Goal: Transaction & Acquisition: Purchase product/service

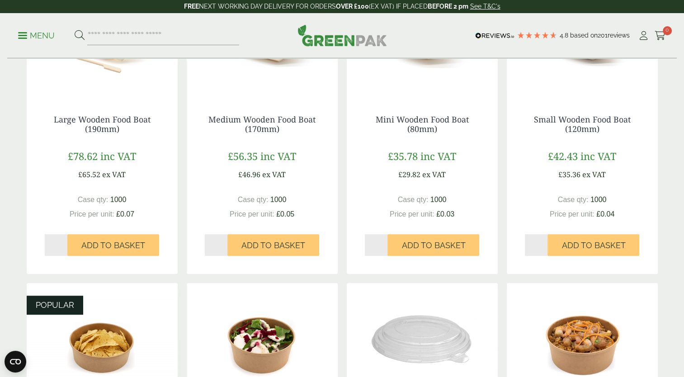
scroll to position [452, 0]
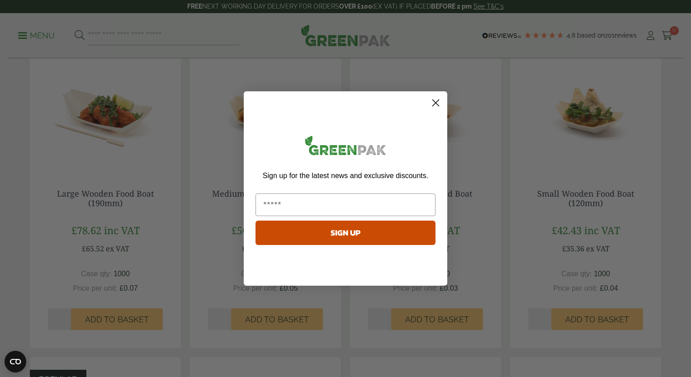
click at [440, 100] on icon "Close dialog" at bounding box center [435, 103] width 16 height 16
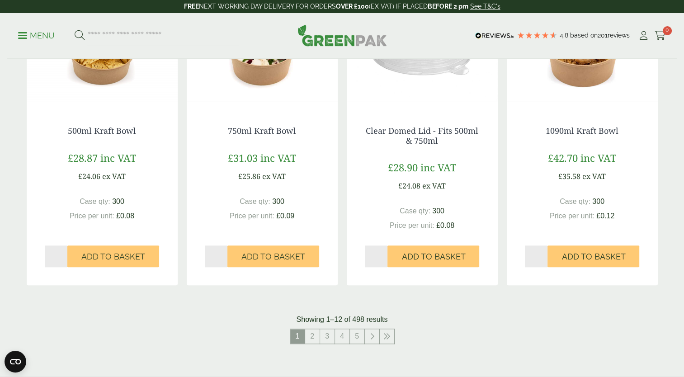
scroll to position [994, 0]
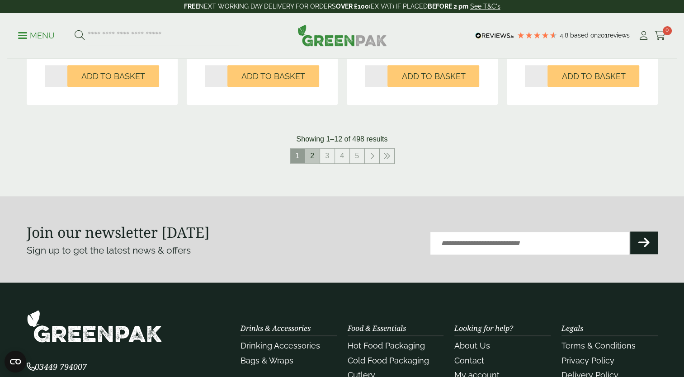
click at [308, 160] on link "2" at bounding box center [312, 156] width 14 height 14
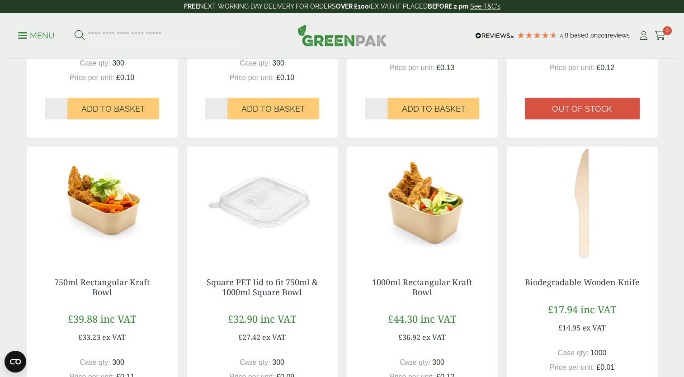
scroll to position [813, 0]
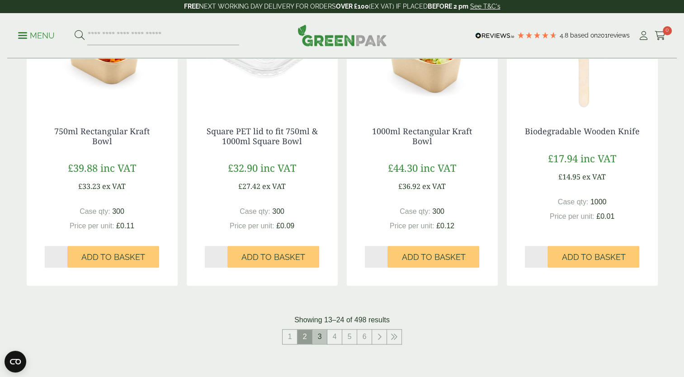
click at [324, 342] on link "3" at bounding box center [319, 336] width 14 height 14
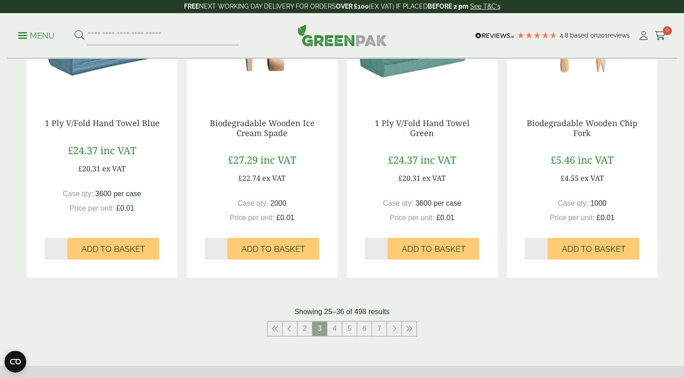
scroll to position [904, 0]
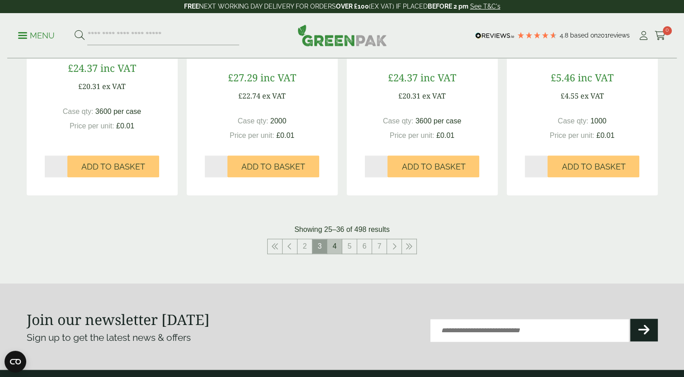
click at [335, 247] on link "4" at bounding box center [334, 246] width 14 height 14
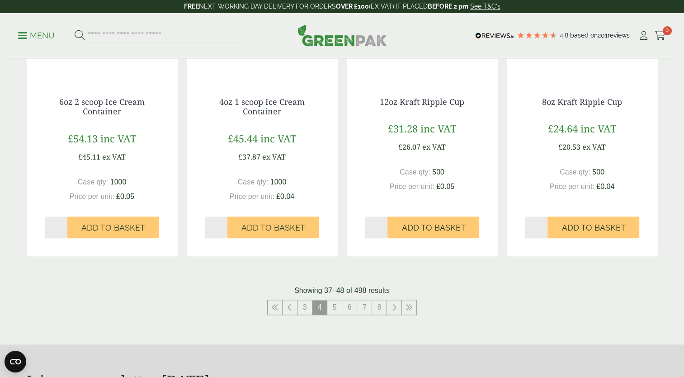
scroll to position [949, 0]
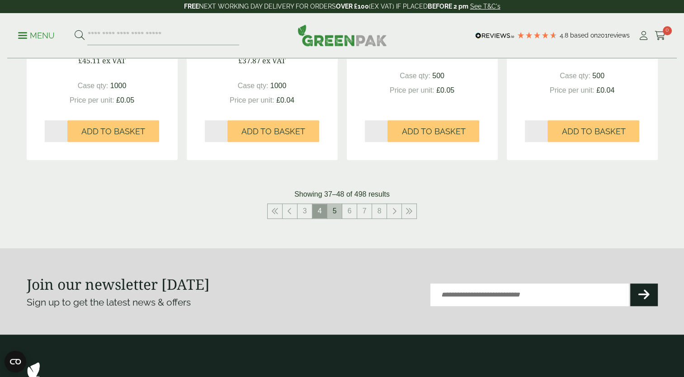
click at [338, 209] on link "5" at bounding box center [334, 211] width 14 height 14
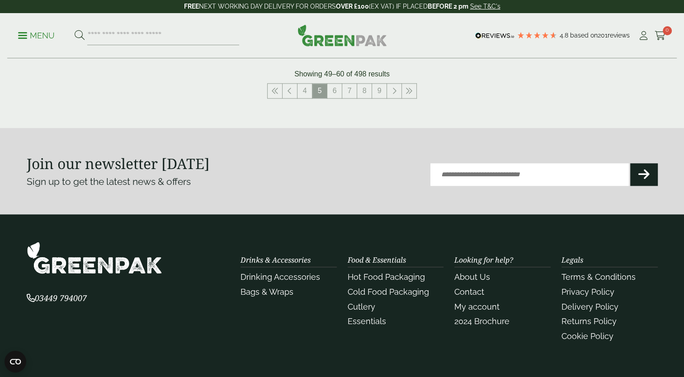
scroll to position [948, 0]
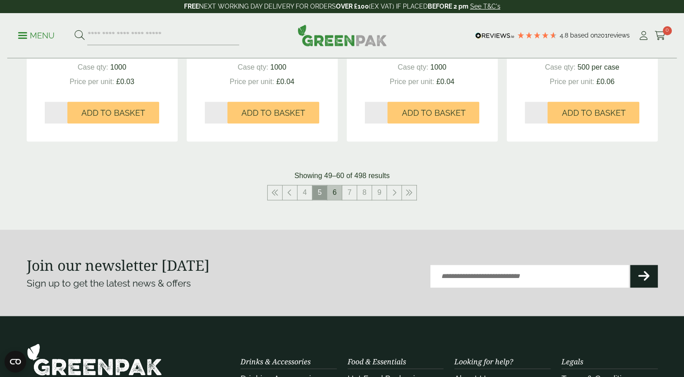
click at [333, 192] on link "6" at bounding box center [334, 192] width 14 height 14
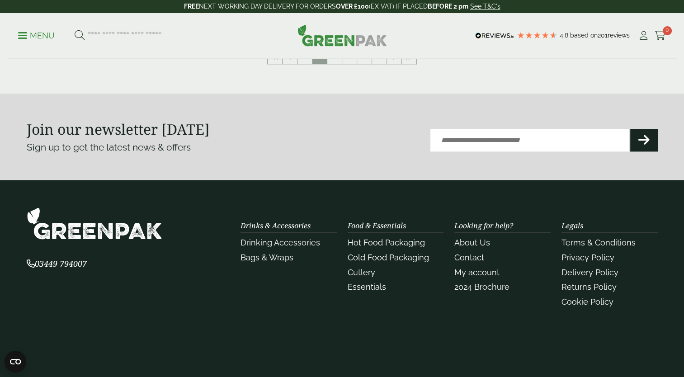
scroll to position [948, 0]
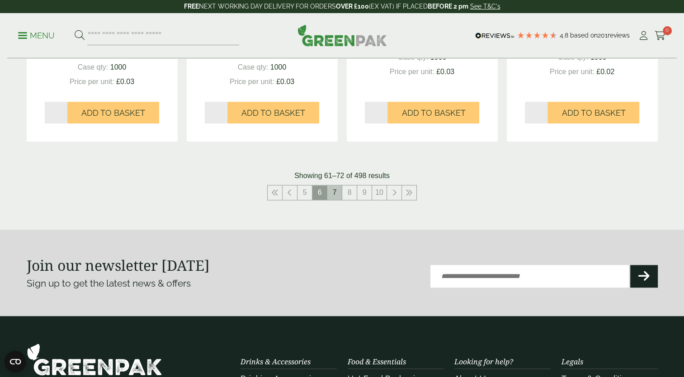
click at [337, 192] on link "7" at bounding box center [334, 192] width 14 height 14
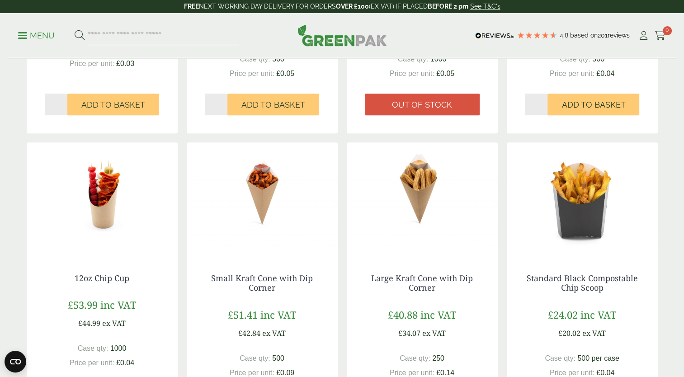
scroll to position [406, 0]
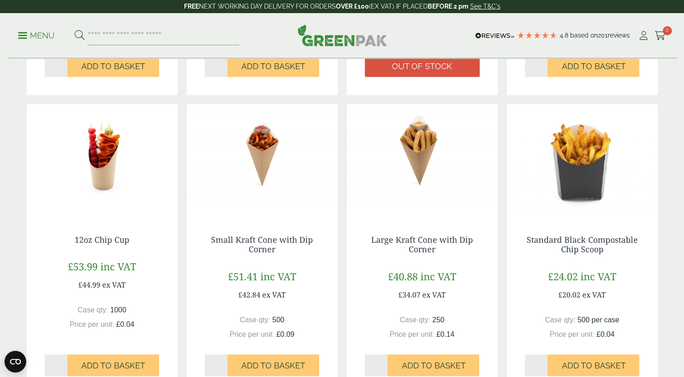
click at [99, 187] on img at bounding box center [102, 160] width 151 height 113
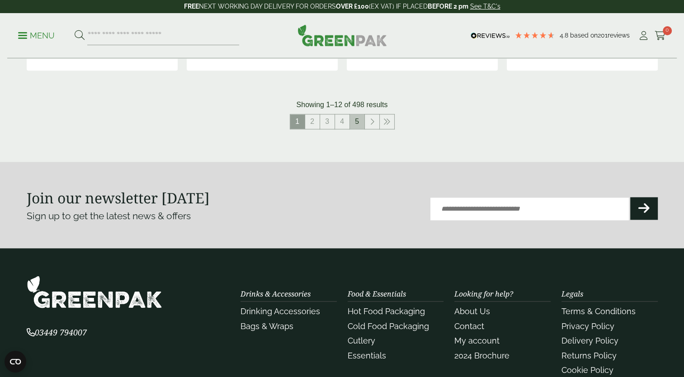
scroll to position [949, 0]
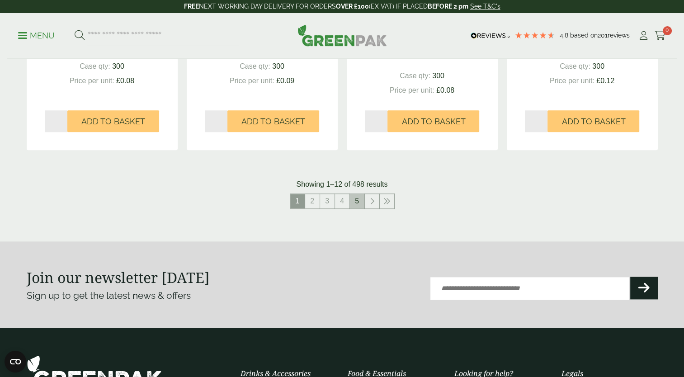
click at [356, 197] on link "5" at bounding box center [357, 201] width 14 height 14
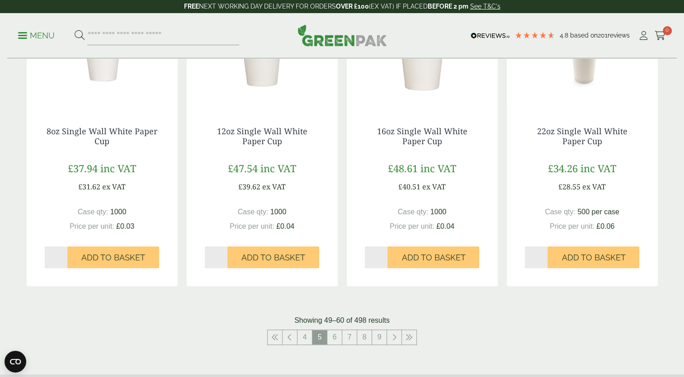
scroll to position [949, 0]
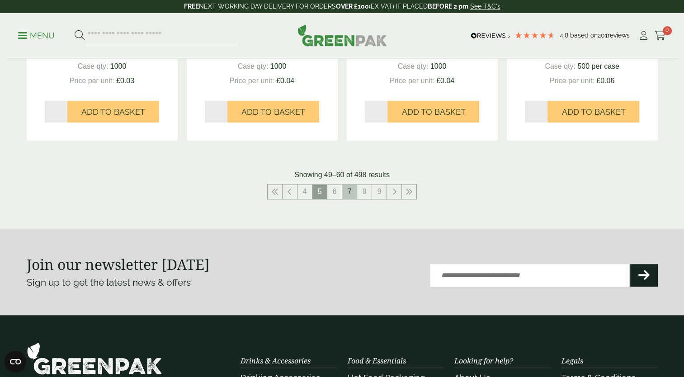
click at [351, 189] on link "7" at bounding box center [349, 191] width 14 height 14
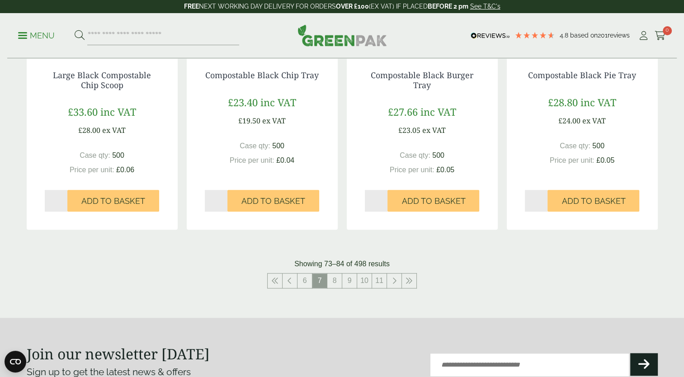
scroll to position [1039, 0]
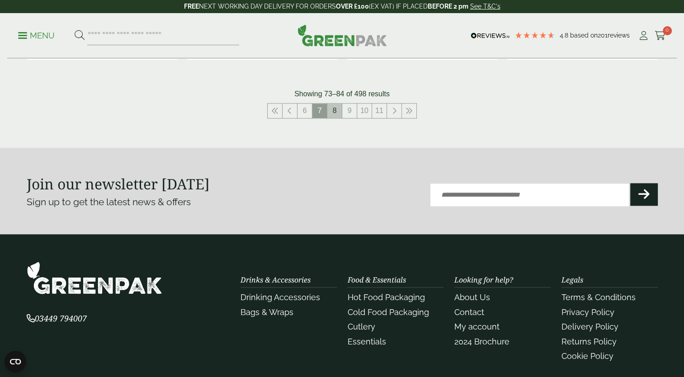
click at [337, 110] on link "8" at bounding box center [334, 110] width 14 height 14
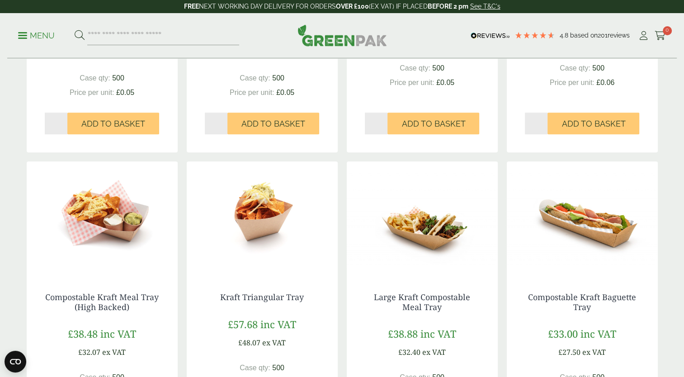
scroll to position [723, 0]
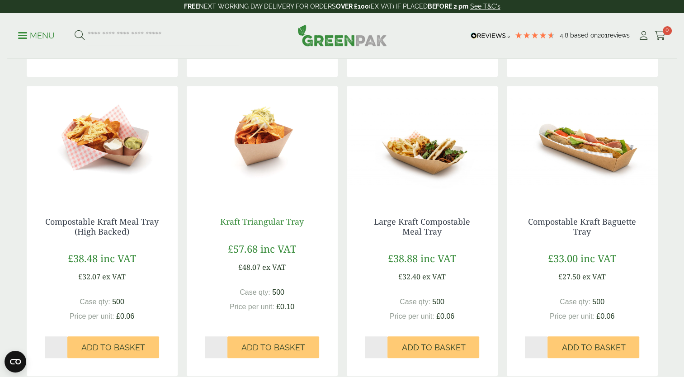
click at [258, 224] on link "Kraft Triangular Tray" at bounding box center [262, 221] width 84 height 11
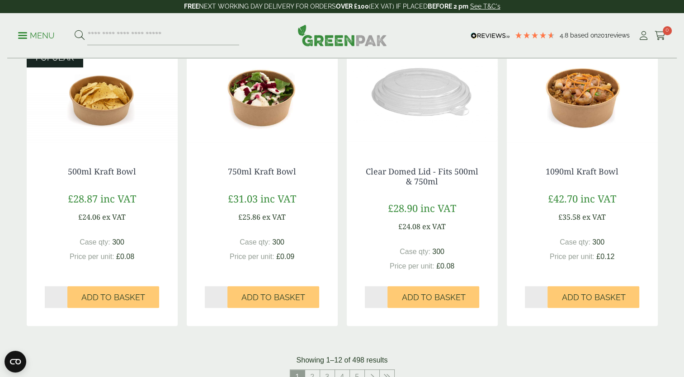
scroll to position [813, 0]
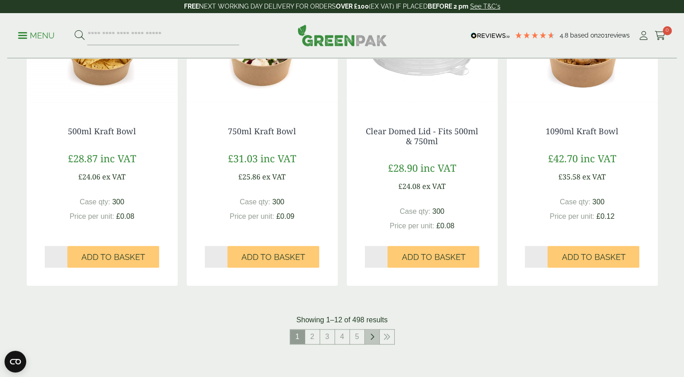
click at [372, 339] on icon at bounding box center [372, 336] width 5 height 7
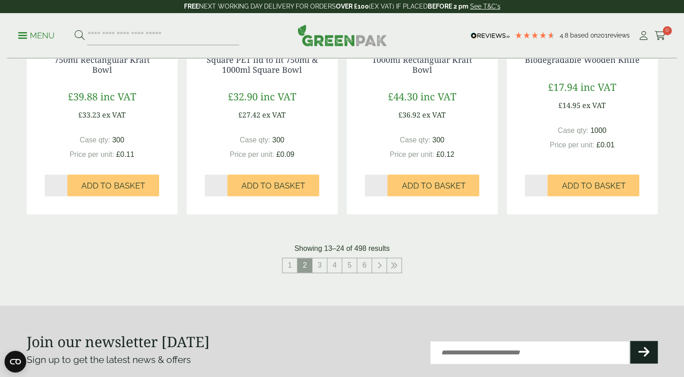
scroll to position [949, 0]
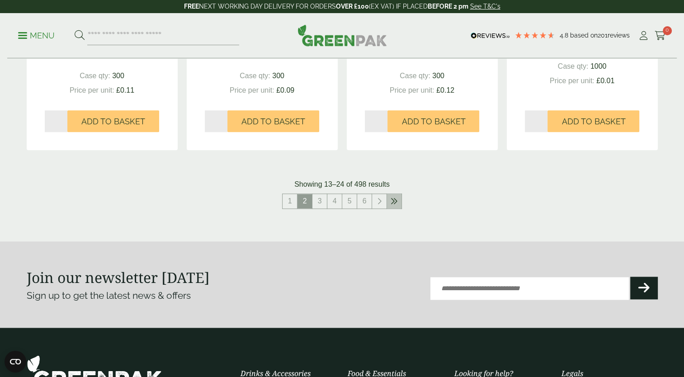
click at [390, 202] on link at bounding box center [394, 201] width 14 height 14
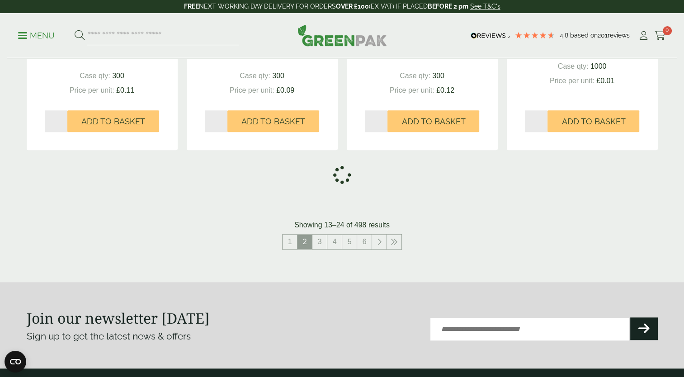
scroll to position [839, 0]
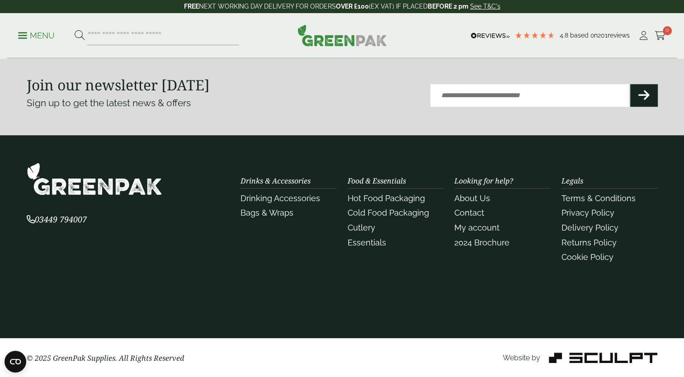
click at [361, 89] on div "Join our newsletter [DATE] Sign up to get the latest news & offers Email (Requi…" at bounding box center [342, 92] width 631 height 50
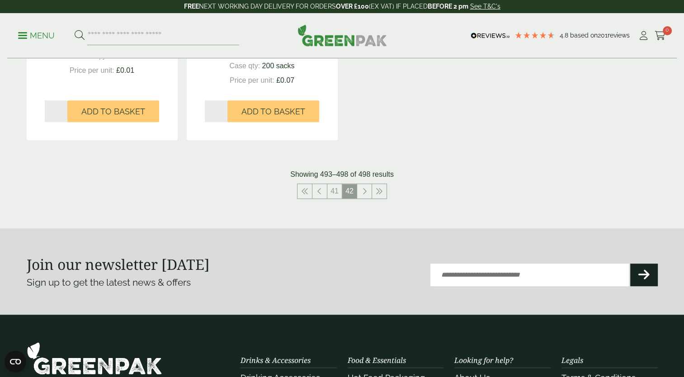
scroll to position [623, 0]
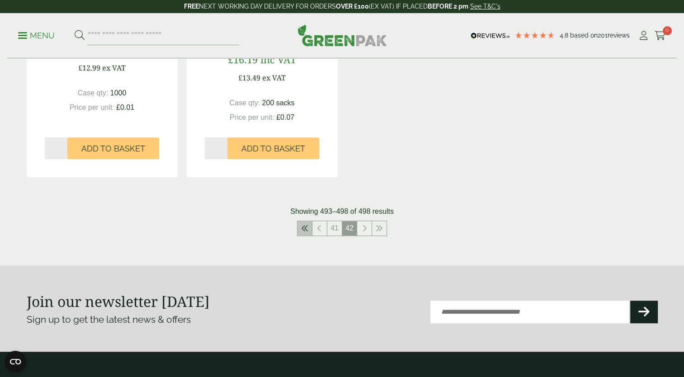
click at [307, 226] on icon at bounding box center [304, 228] width 7 height 7
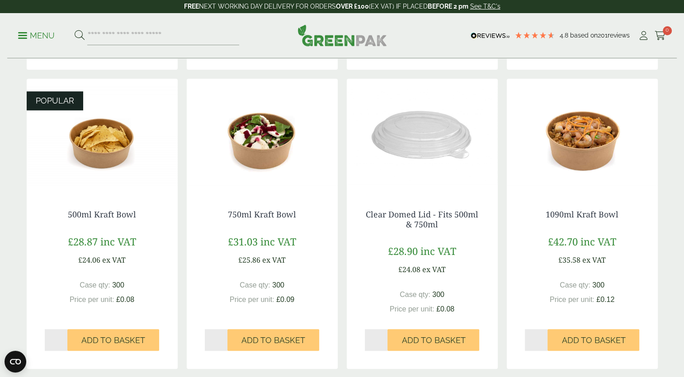
scroll to position [803, 0]
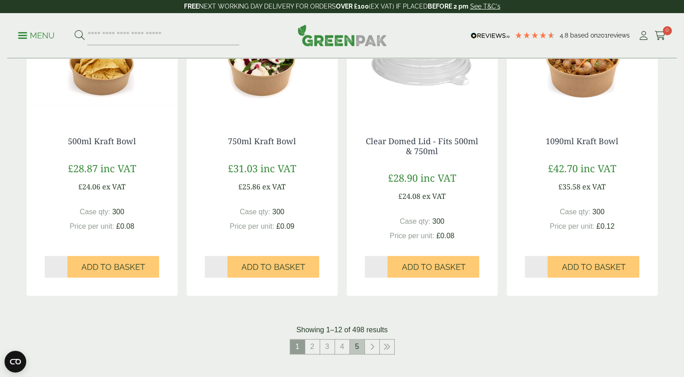
click at [355, 346] on link "5" at bounding box center [357, 346] width 14 height 14
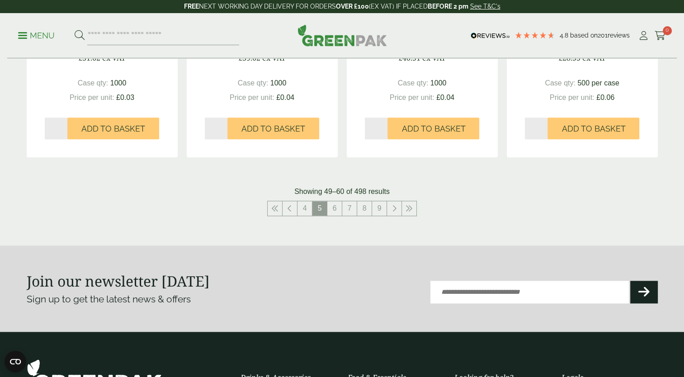
scroll to position [939, 0]
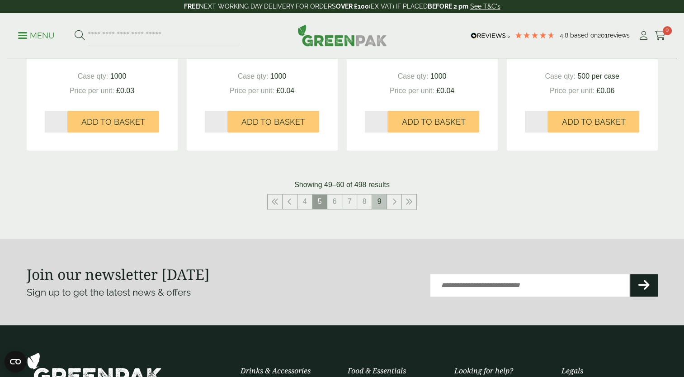
click at [377, 197] on link "9" at bounding box center [379, 201] width 14 height 14
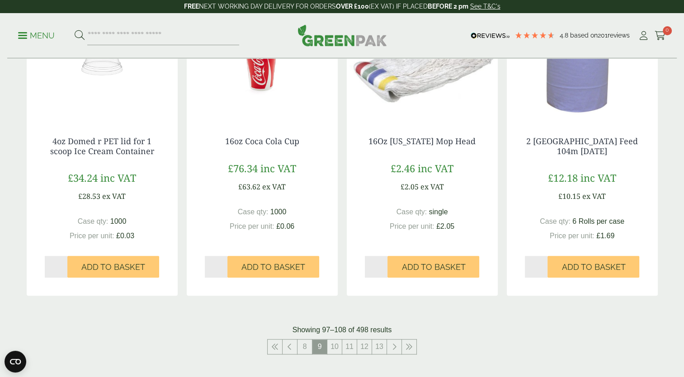
scroll to position [849, 0]
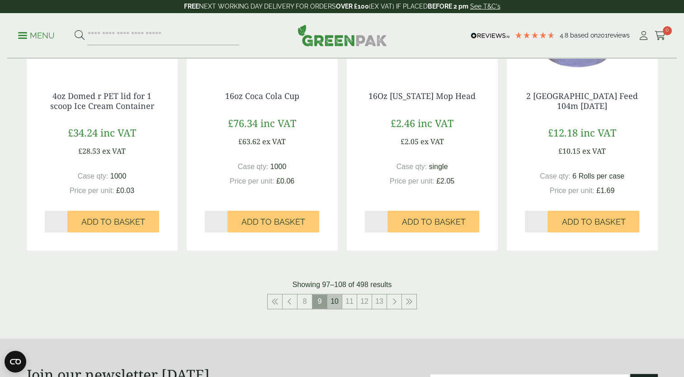
click at [339, 305] on link "10" at bounding box center [334, 301] width 14 height 14
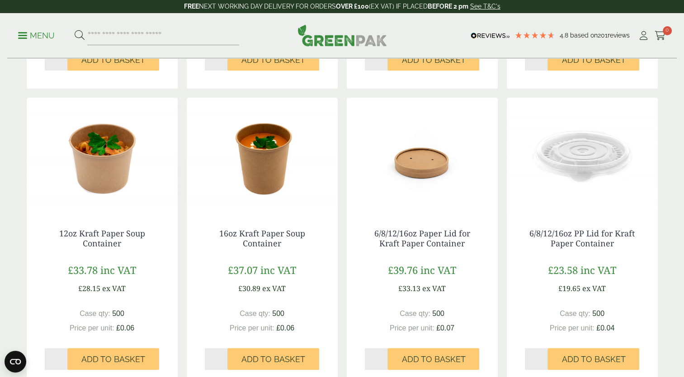
scroll to position [849, 0]
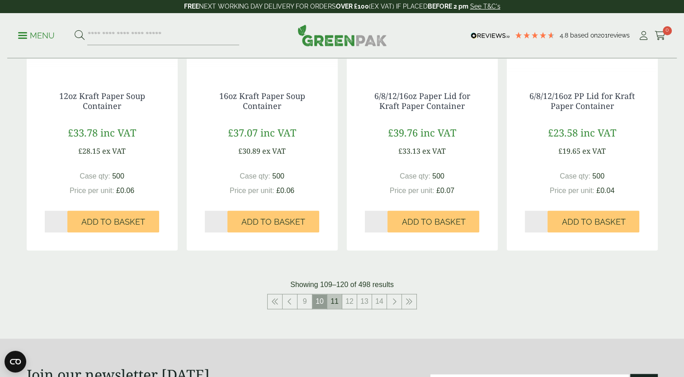
click at [335, 303] on link "11" at bounding box center [334, 301] width 14 height 14
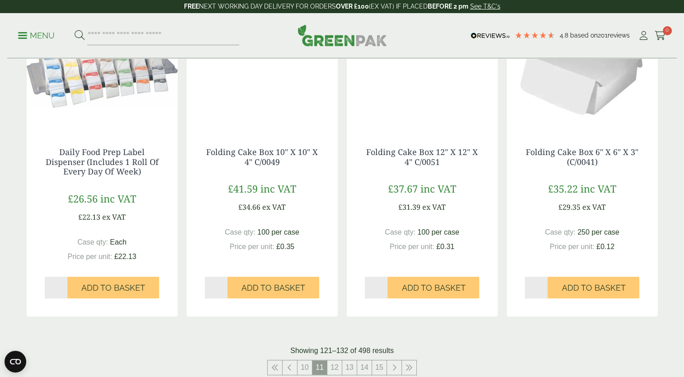
scroll to position [859, 0]
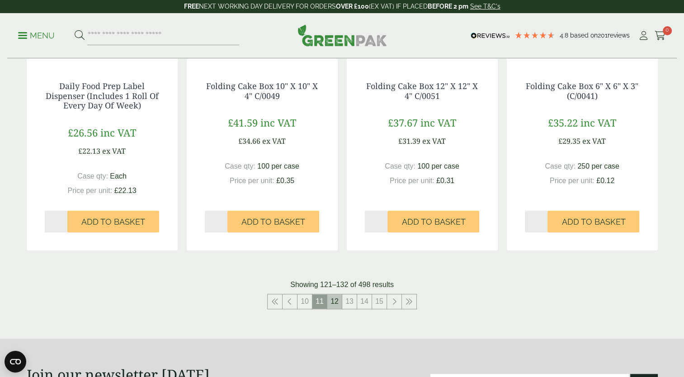
click at [339, 303] on link "12" at bounding box center [334, 301] width 14 height 14
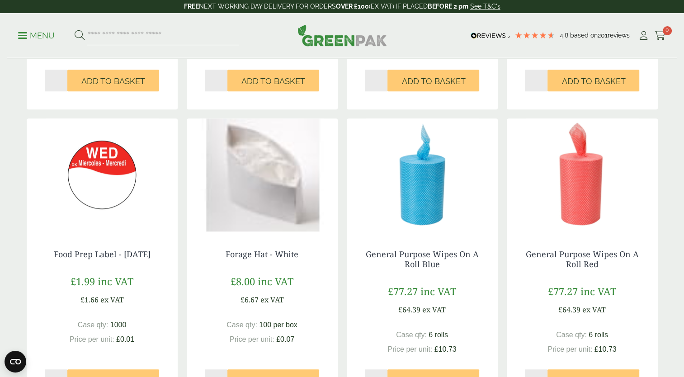
scroll to position [859, 0]
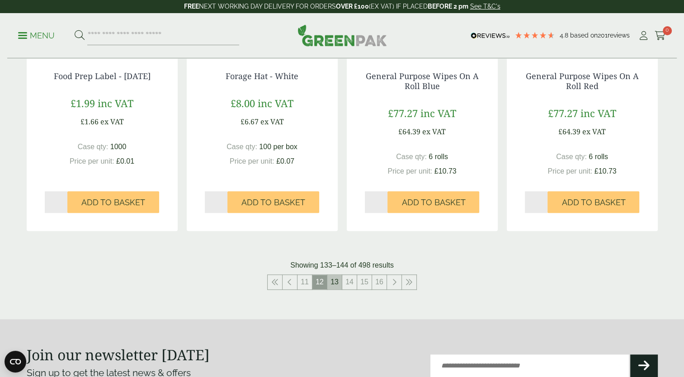
click at [334, 281] on link "13" at bounding box center [334, 282] width 14 height 14
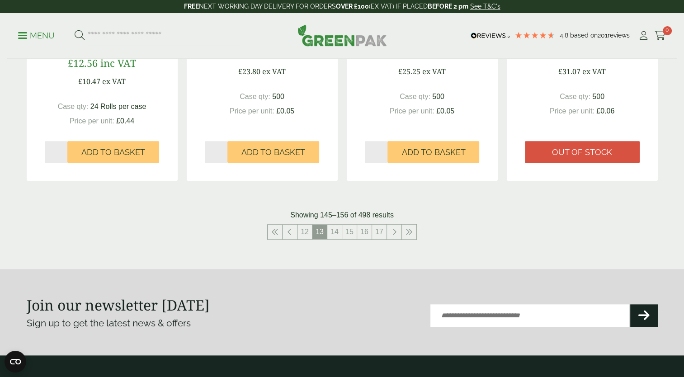
scroll to position [994, 0]
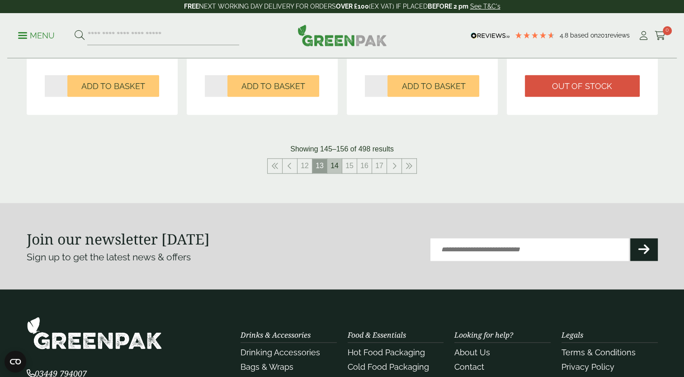
click at [331, 167] on link "14" at bounding box center [334, 166] width 14 height 14
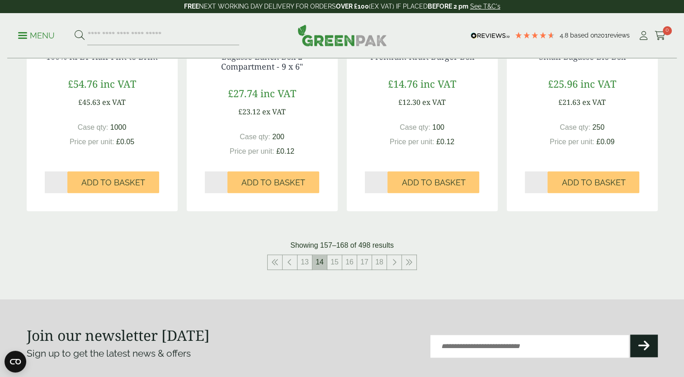
scroll to position [904, 0]
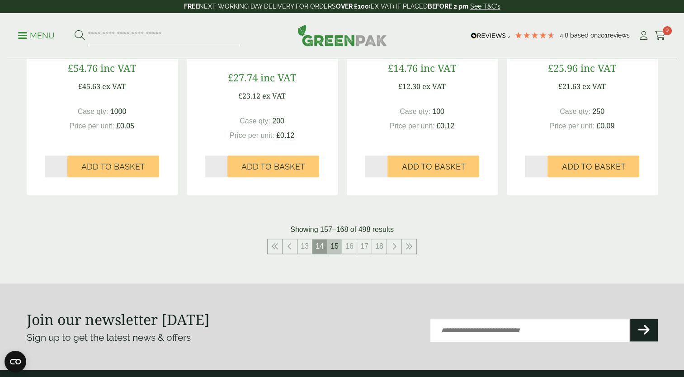
click at [333, 246] on link "15" at bounding box center [334, 246] width 14 height 14
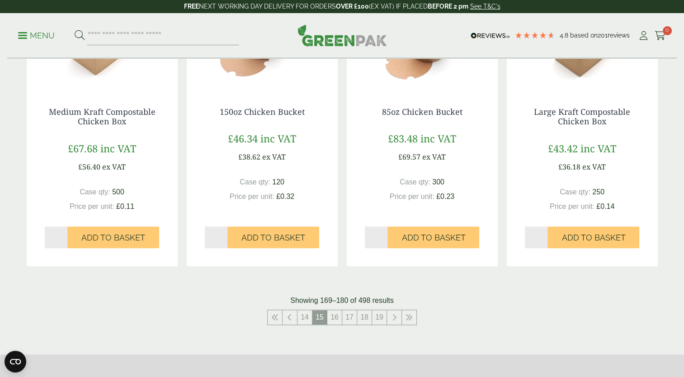
scroll to position [859, 0]
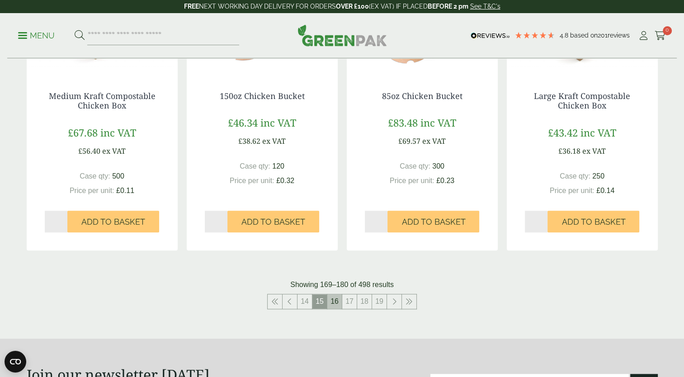
click at [336, 301] on link "16" at bounding box center [334, 301] width 14 height 14
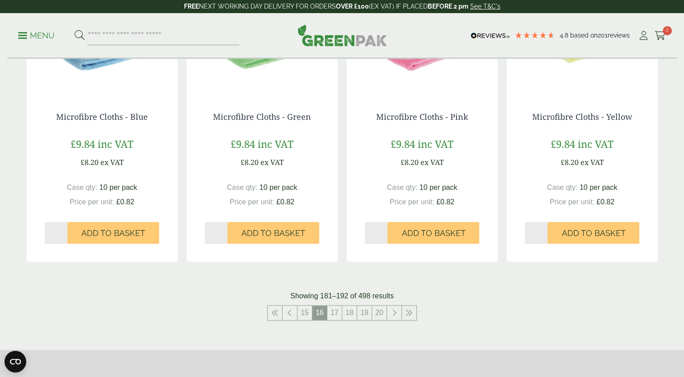
scroll to position [904, 0]
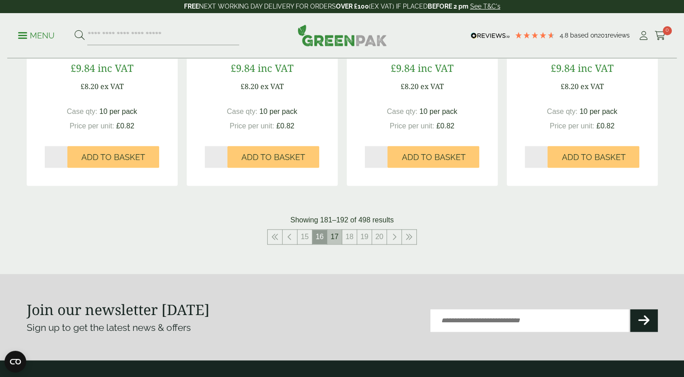
click at [333, 235] on link "17" at bounding box center [334, 237] width 14 height 14
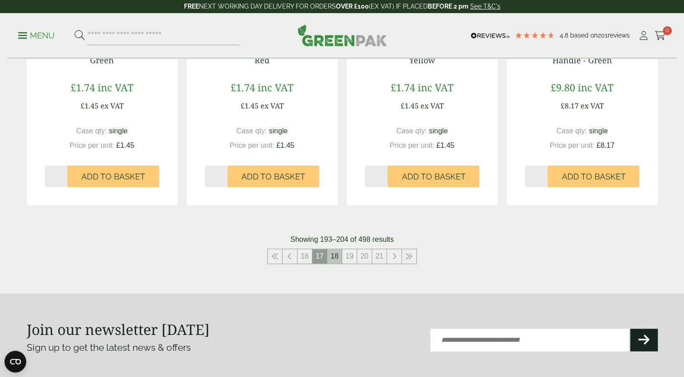
click at [338, 257] on link "18" at bounding box center [334, 256] width 14 height 14
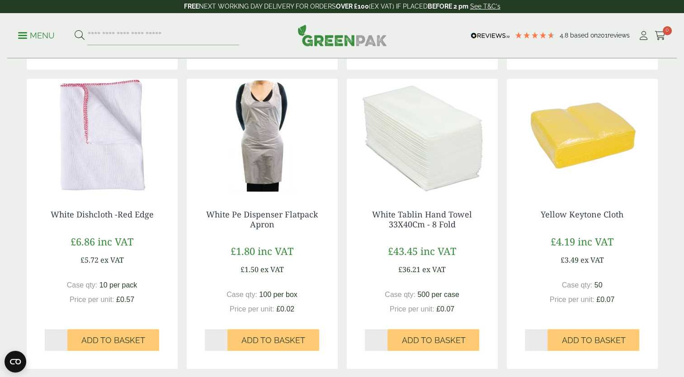
scroll to position [859, 0]
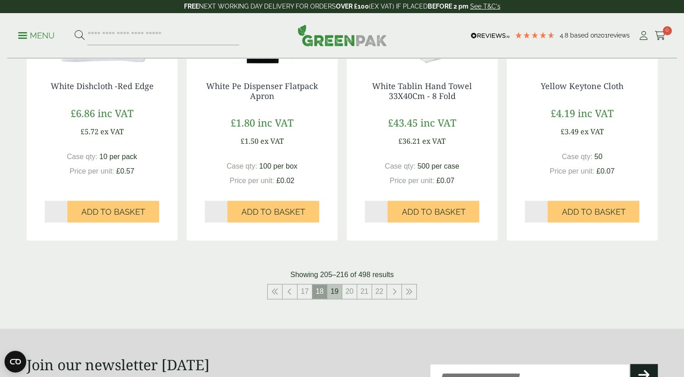
click at [335, 292] on link "19" at bounding box center [334, 291] width 14 height 14
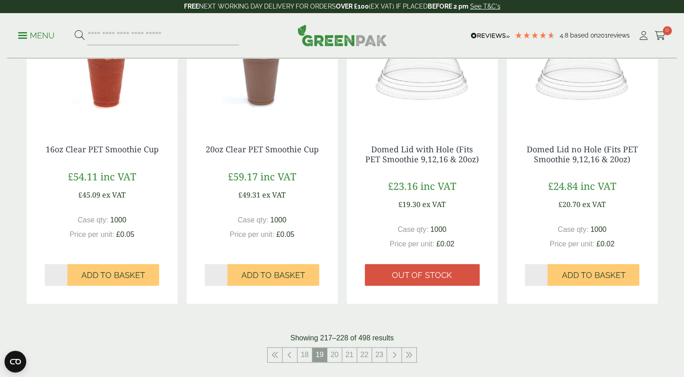
scroll to position [949, 0]
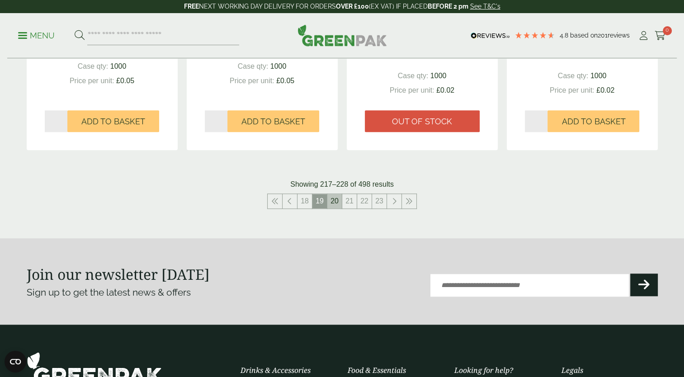
click at [334, 197] on link "20" at bounding box center [334, 201] width 14 height 14
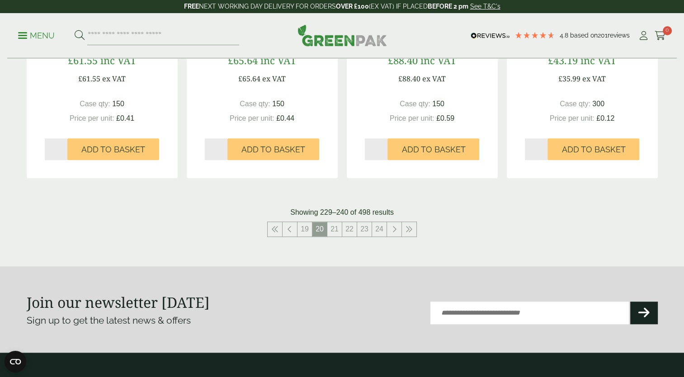
scroll to position [949, 0]
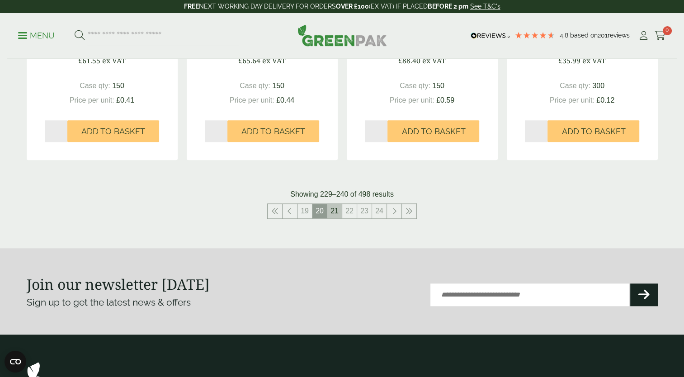
click at [339, 207] on link "21" at bounding box center [334, 211] width 14 height 14
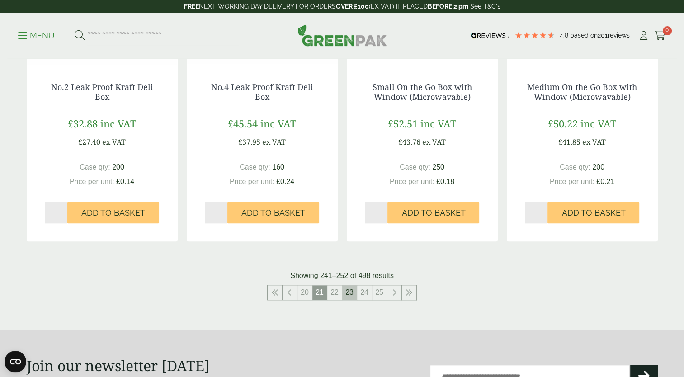
scroll to position [859, 0]
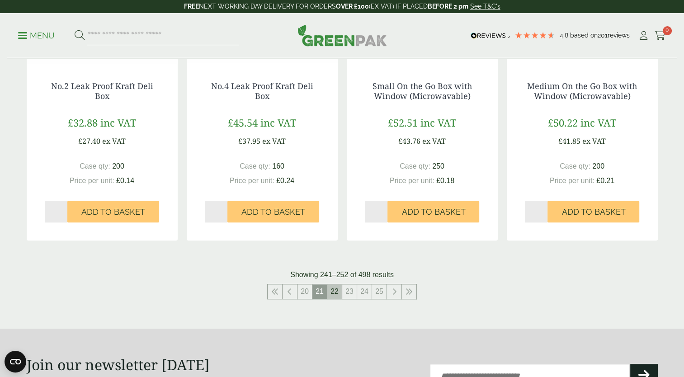
click at [336, 292] on link "22" at bounding box center [334, 291] width 14 height 14
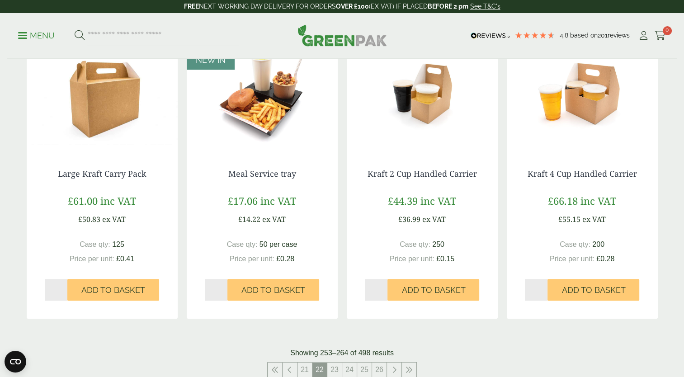
scroll to position [904, 0]
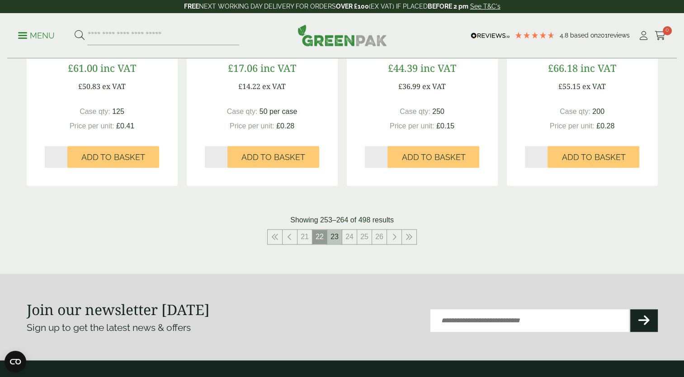
click at [337, 236] on link "23" at bounding box center [334, 237] width 14 height 14
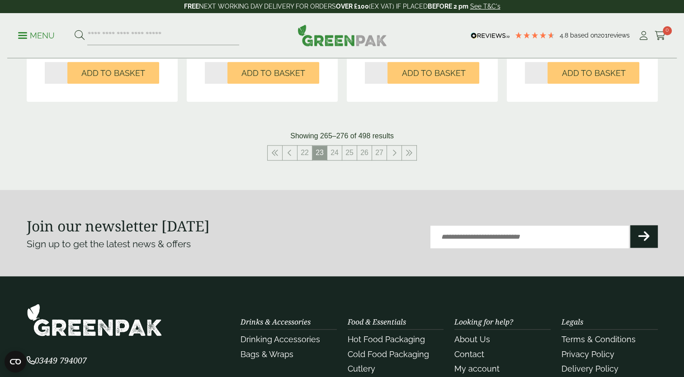
scroll to position [949, 0]
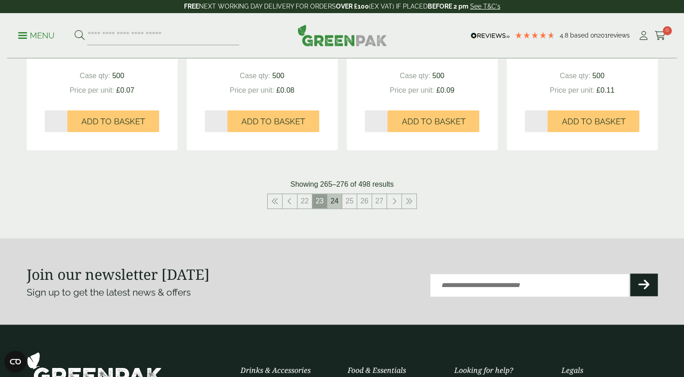
click at [331, 206] on link "24" at bounding box center [334, 201] width 14 height 14
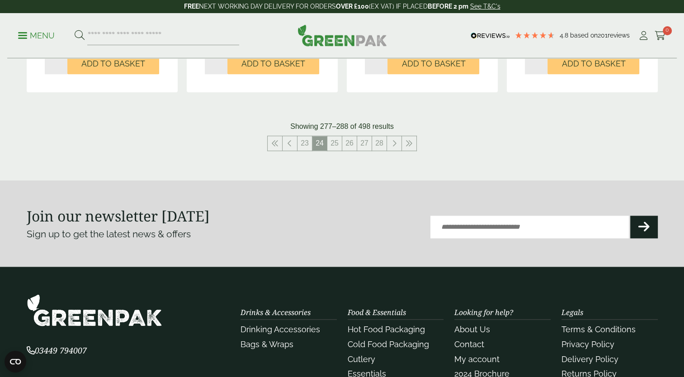
scroll to position [1039, 0]
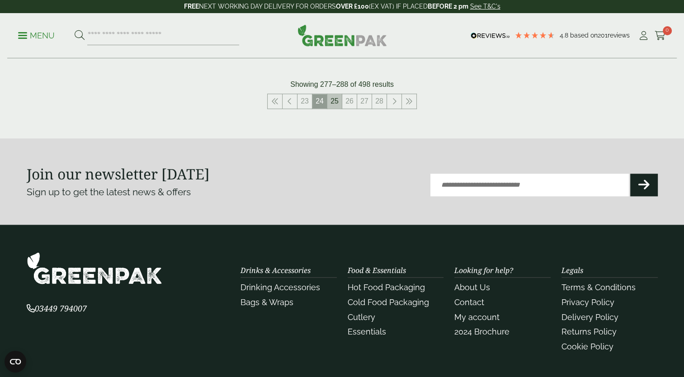
click at [339, 103] on link "25" at bounding box center [334, 101] width 14 height 14
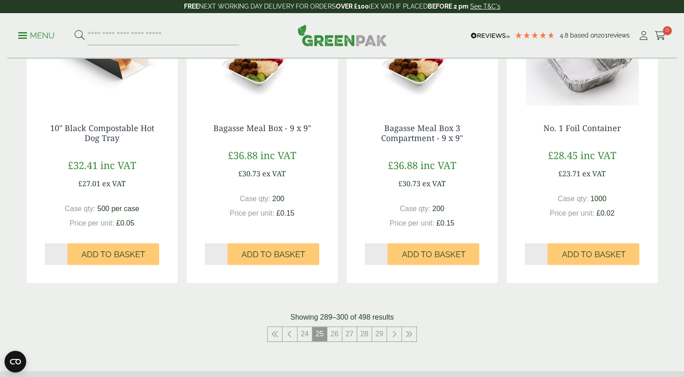
scroll to position [859, 0]
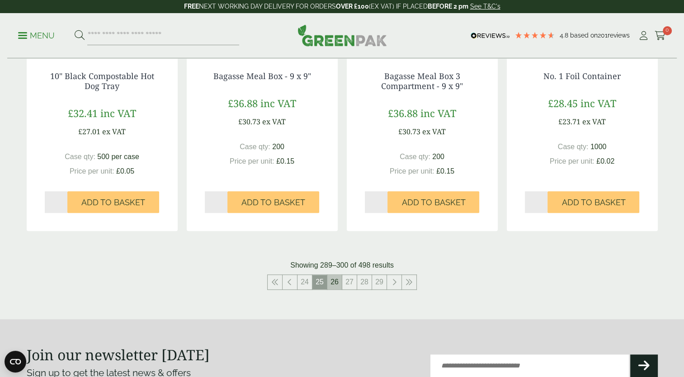
click at [338, 282] on link "26" at bounding box center [334, 282] width 14 height 14
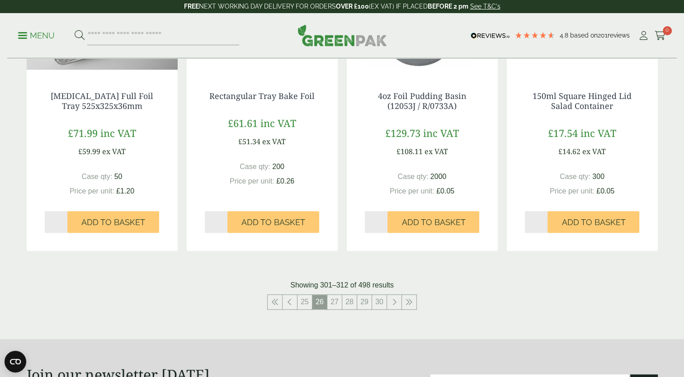
scroll to position [904, 0]
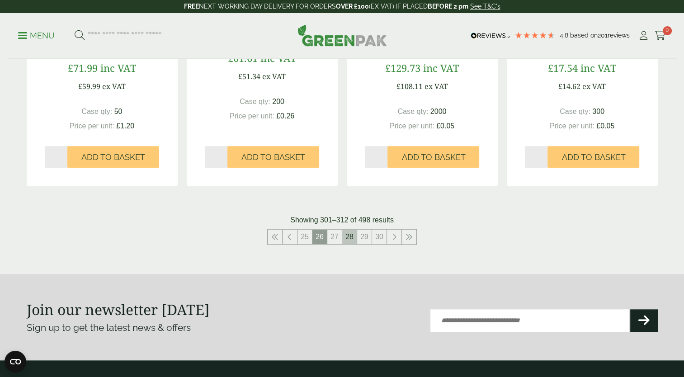
click at [351, 240] on link "28" at bounding box center [349, 237] width 14 height 14
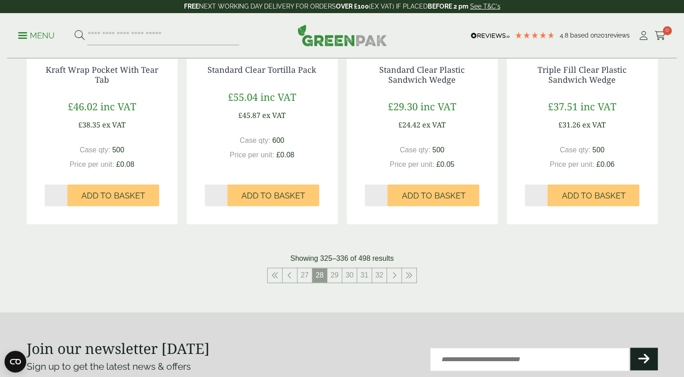
scroll to position [949, 0]
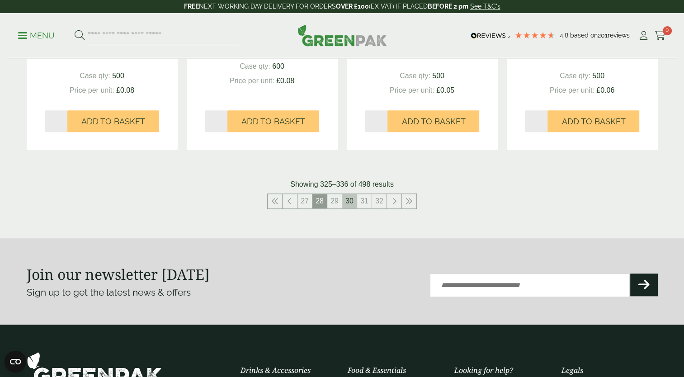
click at [354, 200] on link "30" at bounding box center [349, 201] width 14 height 14
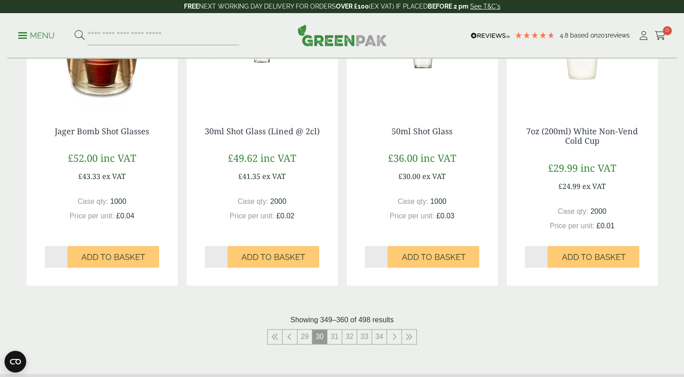
scroll to position [904, 0]
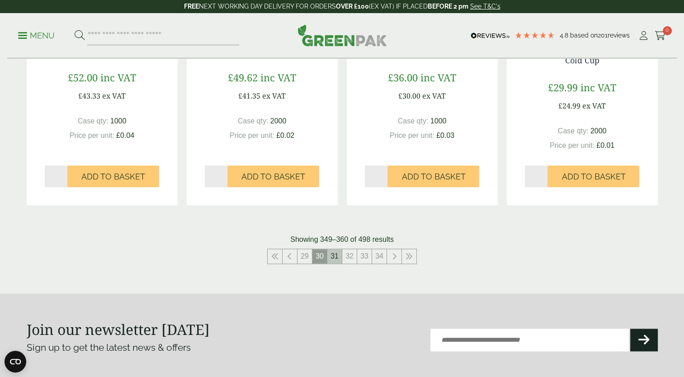
click at [336, 256] on link "31" at bounding box center [334, 256] width 14 height 14
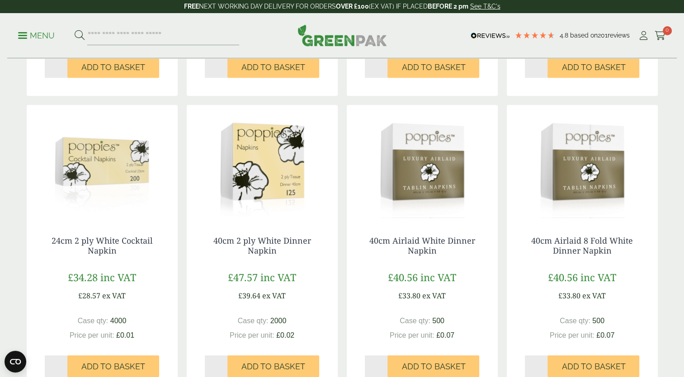
scroll to position [949, 0]
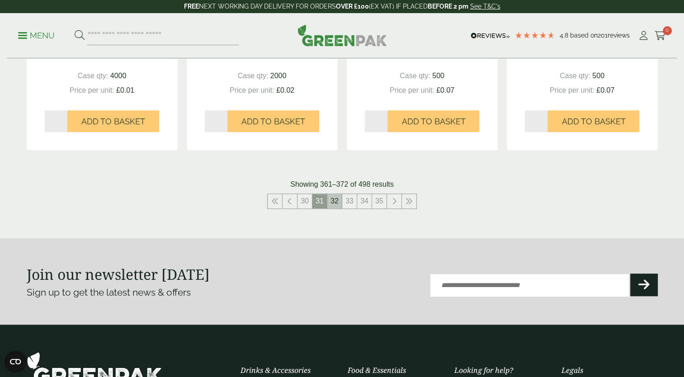
click at [340, 204] on link "32" at bounding box center [334, 201] width 14 height 14
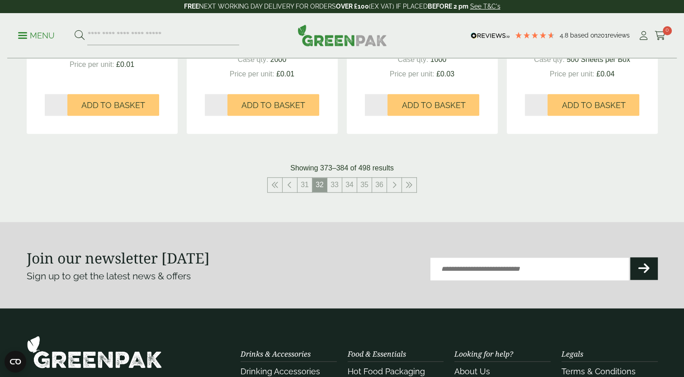
scroll to position [1039, 0]
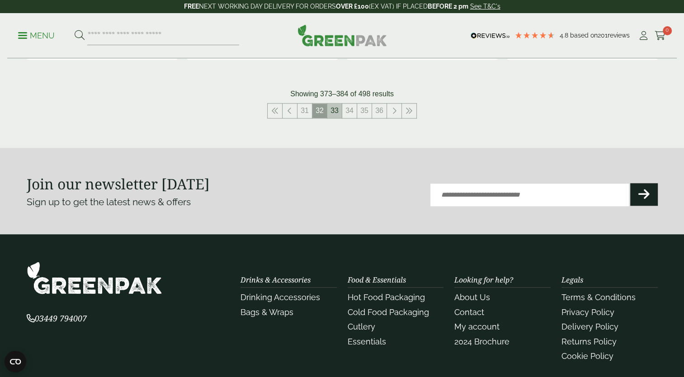
click at [332, 111] on link "33" at bounding box center [334, 110] width 14 height 14
click at [343, 109] on link "35" at bounding box center [349, 110] width 14 height 14
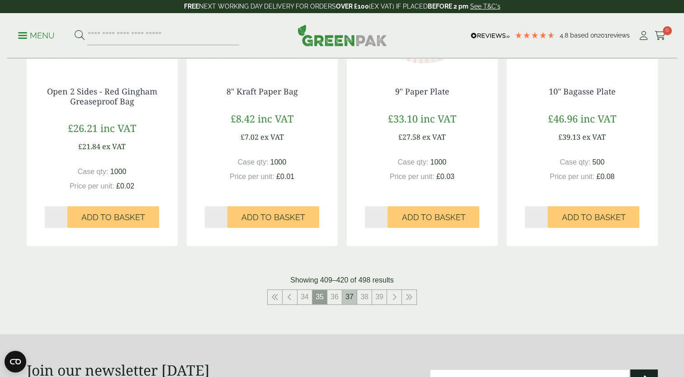
scroll to position [949, 0]
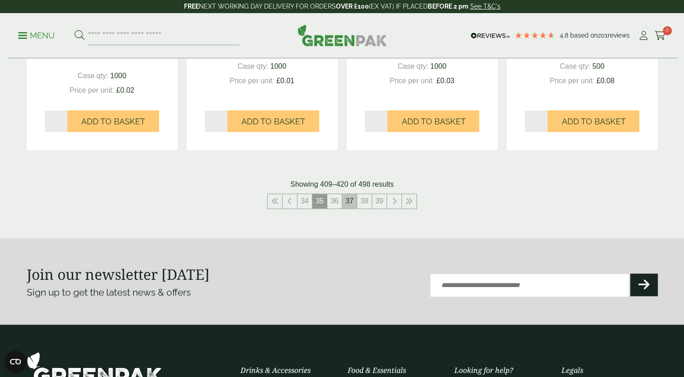
click at [352, 201] on link "37" at bounding box center [349, 201] width 14 height 14
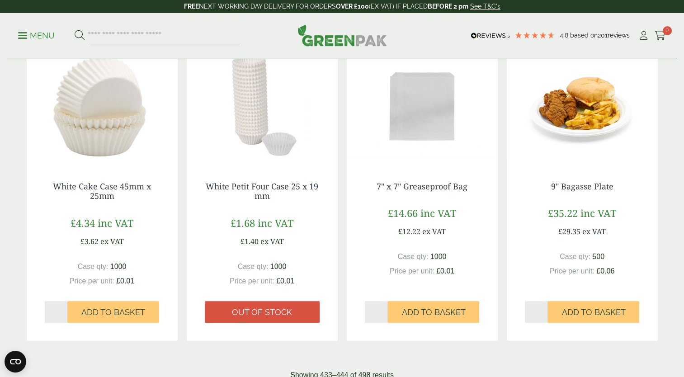
scroll to position [994, 0]
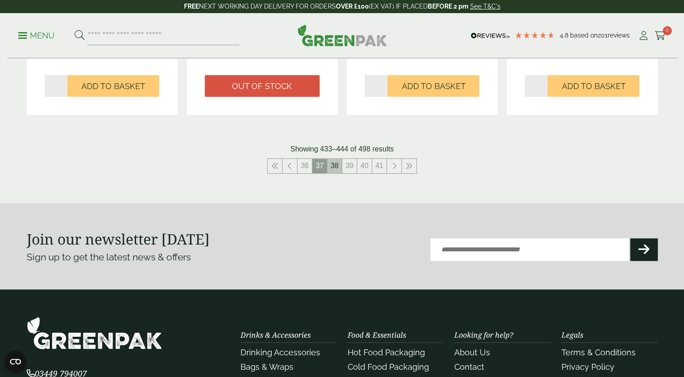
click at [338, 169] on link "38" at bounding box center [334, 166] width 14 height 14
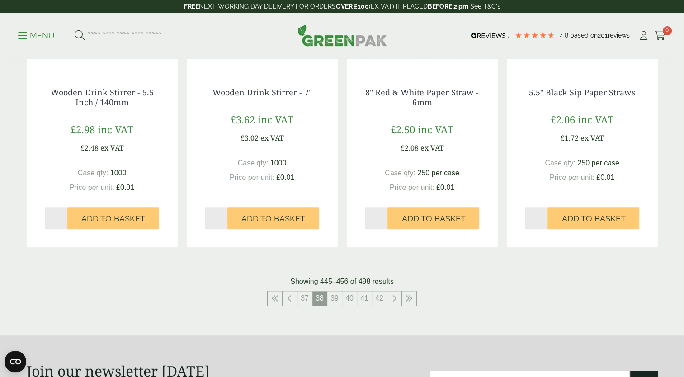
scroll to position [949, 0]
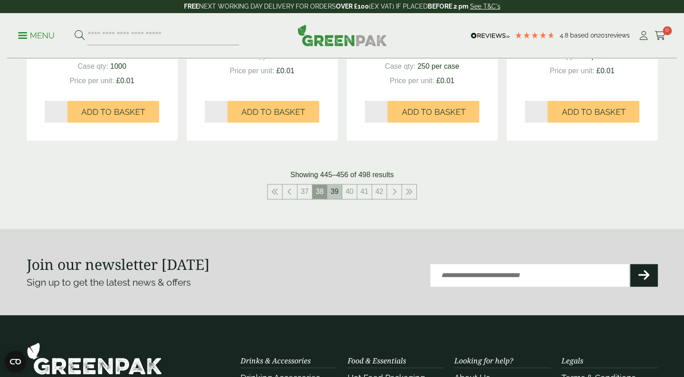
click at [334, 191] on link "39" at bounding box center [334, 191] width 14 height 14
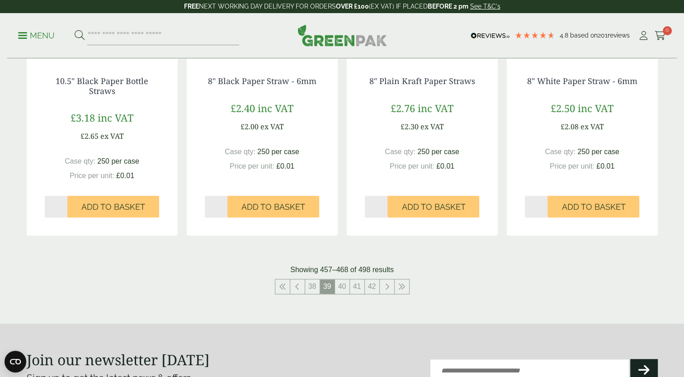
scroll to position [904, 0]
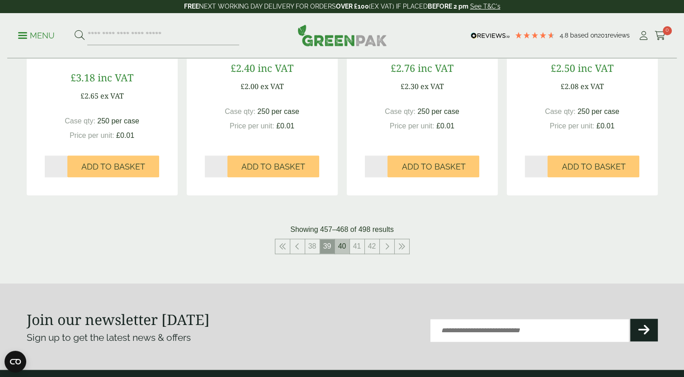
click at [343, 248] on link "40" at bounding box center [342, 246] width 14 height 14
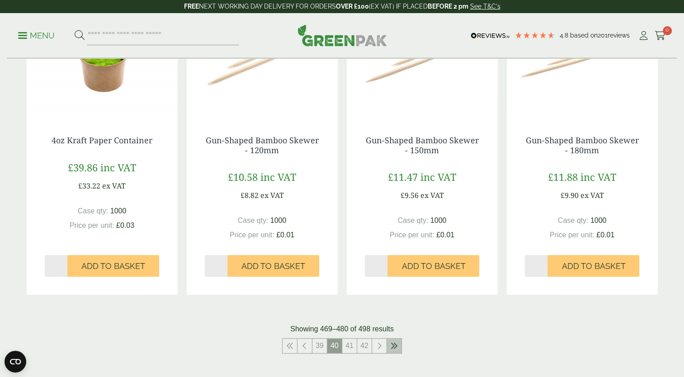
scroll to position [813, 0]
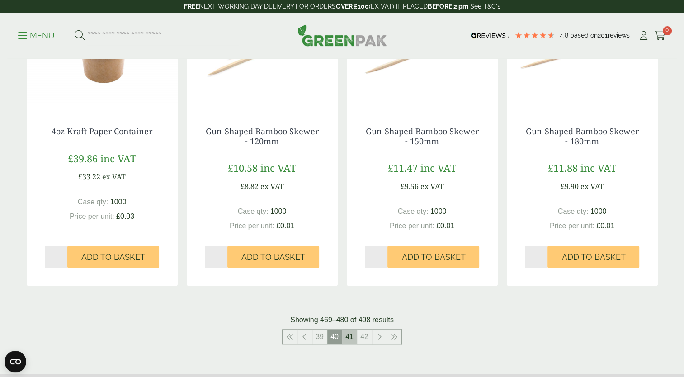
click at [345, 341] on link "41" at bounding box center [349, 336] width 14 height 14
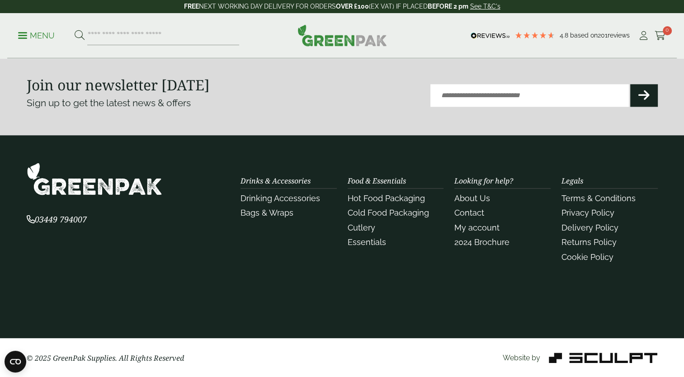
scroll to position [922, 0]
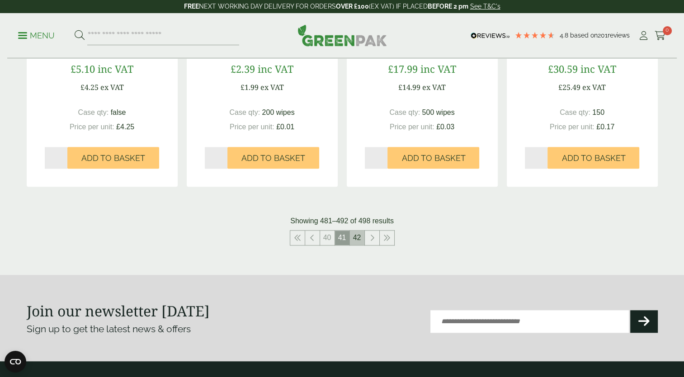
click at [352, 237] on link "42" at bounding box center [357, 237] width 14 height 14
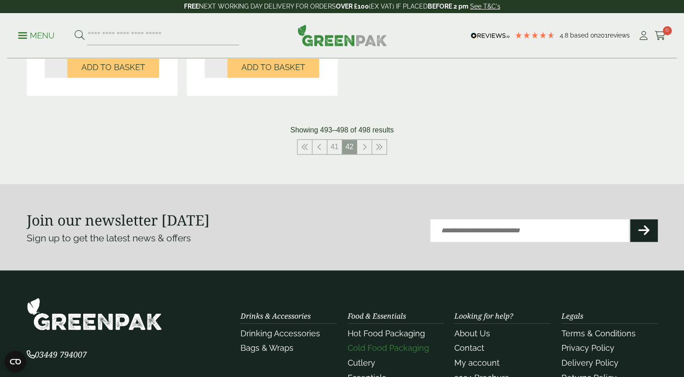
scroll to position [723, 0]
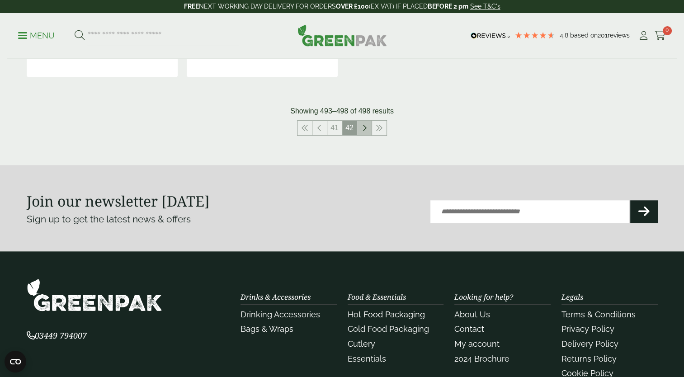
click at [363, 128] on icon at bounding box center [364, 127] width 5 height 7
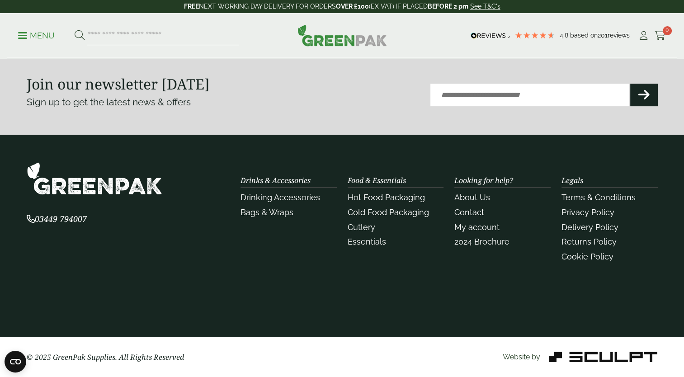
scroll to position [281, 0]
